Goal: Download file/media

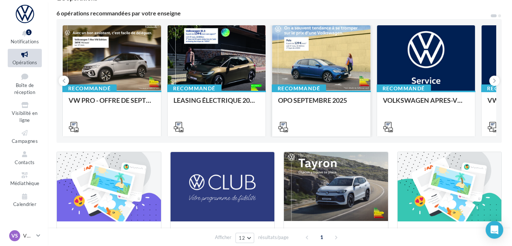
scroll to position [33, 0]
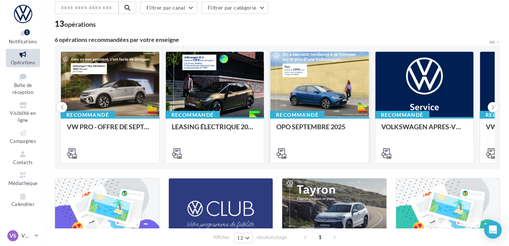
click at [316, 77] on div at bounding box center [319, 85] width 98 height 66
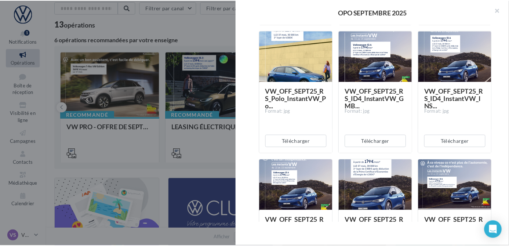
scroll to position [308, 0]
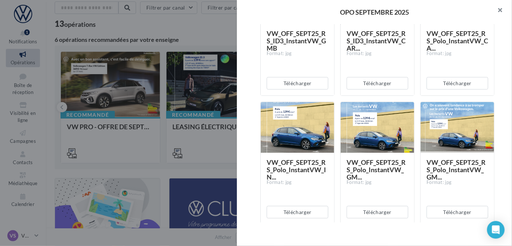
click at [502, 7] on button "button" at bounding box center [497, 11] width 29 height 22
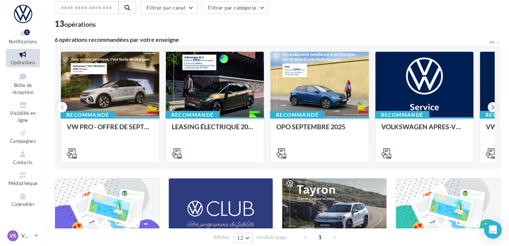
click at [493, 105] on icon at bounding box center [492, 106] width 3 height 7
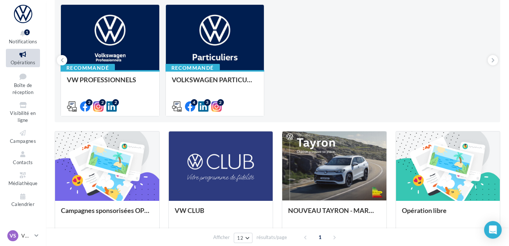
scroll to position [200, 0]
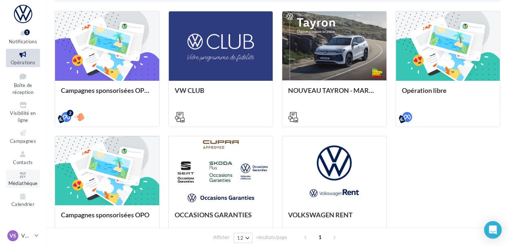
click at [21, 177] on icon at bounding box center [23, 175] width 30 height 8
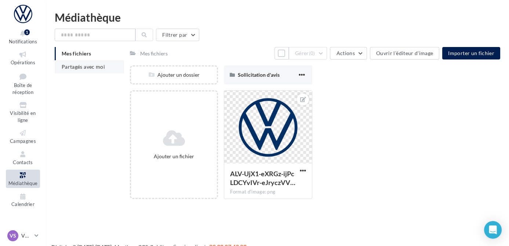
click at [64, 72] on li "Partagés avec moi" at bounding box center [89, 66] width 69 height 13
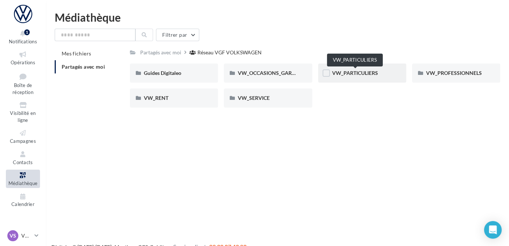
click at [348, 74] on span "VW_PARTICULIERS" at bounding box center [355, 73] width 46 height 6
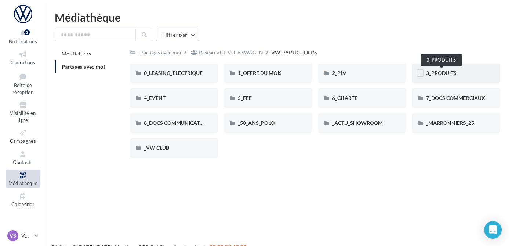
click at [428, 71] on span "3_PRODUITS" at bounding box center [441, 73] width 30 height 6
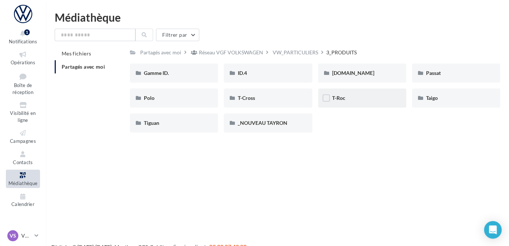
click at [343, 102] on div "T-Roc" at bounding box center [362, 97] width 88 height 19
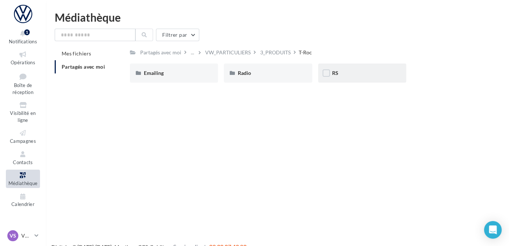
click at [321, 79] on div "RS" at bounding box center [362, 72] width 88 height 19
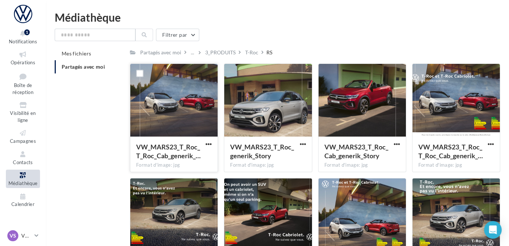
click at [166, 105] on div at bounding box center [173, 100] width 87 height 73
click at [303, 147] on span "button" at bounding box center [303, 144] width 6 height 6
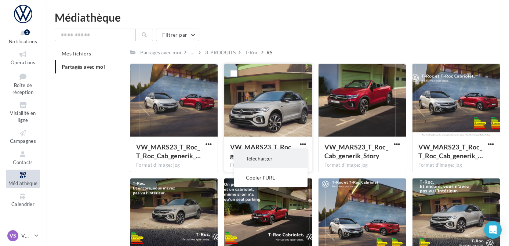
click at [287, 160] on button "Télécharger" at bounding box center [270, 158] width 73 height 19
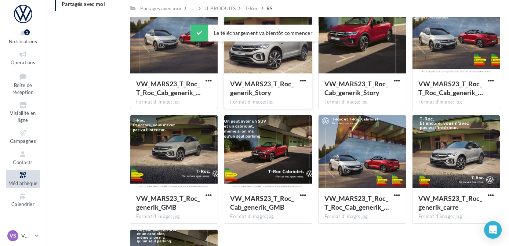
scroll to position [66, 0]
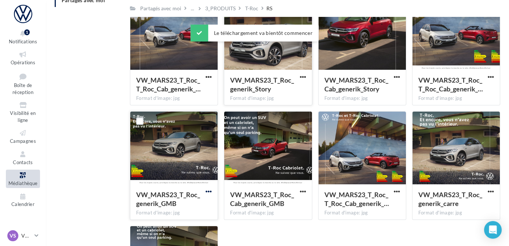
click at [208, 194] on span "button" at bounding box center [208, 191] width 6 height 6
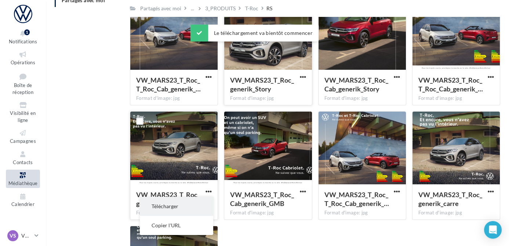
click at [201, 202] on button "Télécharger" at bounding box center [176, 206] width 73 height 19
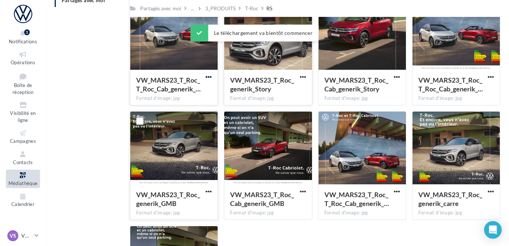
click at [212, 80] on span "button" at bounding box center [208, 77] width 6 height 6
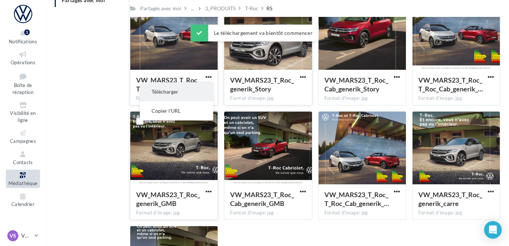
click at [202, 92] on button "Télécharger" at bounding box center [176, 91] width 73 height 19
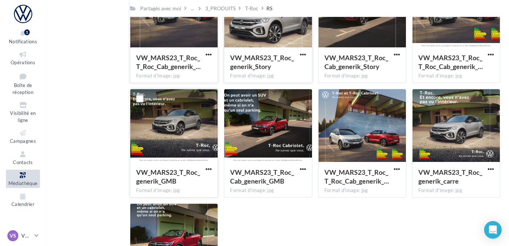
scroll to position [100, 0]
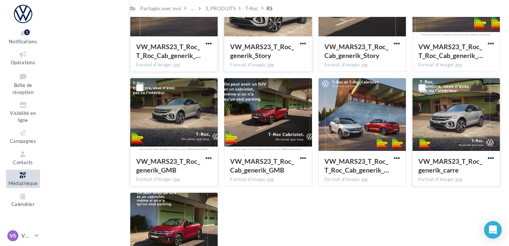
click at [489, 157] on span "button" at bounding box center [491, 158] width 6 height 6
click at [473, 168] on button "Télécharger" at bounding box center [458, 172] width 73 height 19
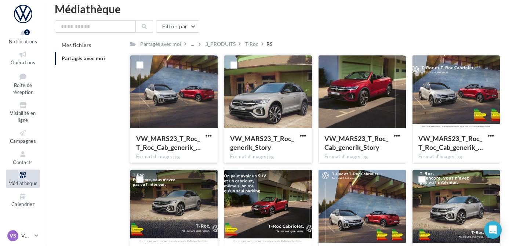
scroll to position [0, 0]
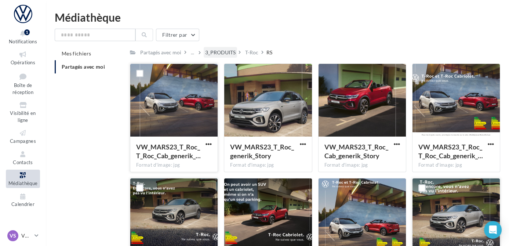
click at [227, 51] on div "3_PRODUITS" at bounding box center [220, 52] width 30 height 7
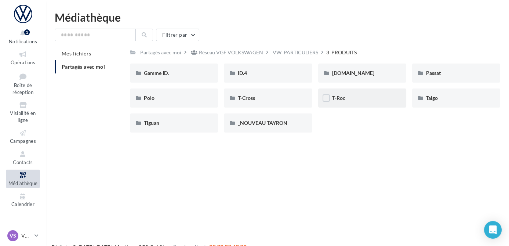
click at [352, 100] on div "T-Roc" at bounding box center [362, 97] width 60 height 7
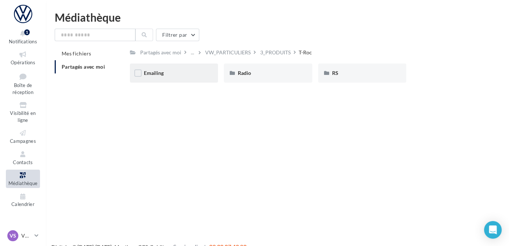
click at [173, 68] on div "Emailing" at bounding box center [174, 72] width 88 height 19
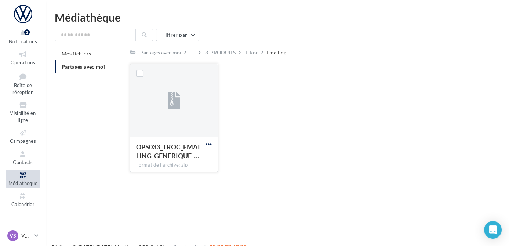
click at [205, 145] on span "button" at bounding box center [208, 144] width 6 height 6
click at [203, 149] on button "Télécharger" at bounding box center [176, 158] width 73 height 19
click at [249, 52] on div "T-Roc" at bounding box center [251, 52] width 13 height 7
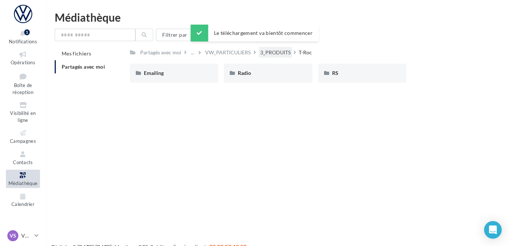
click at [268, 55] on div "3_PRODUITS" at bounding box center [275, 52] width 30 height 7
